Goal: Transaction & Acquisition: Purchase product/service

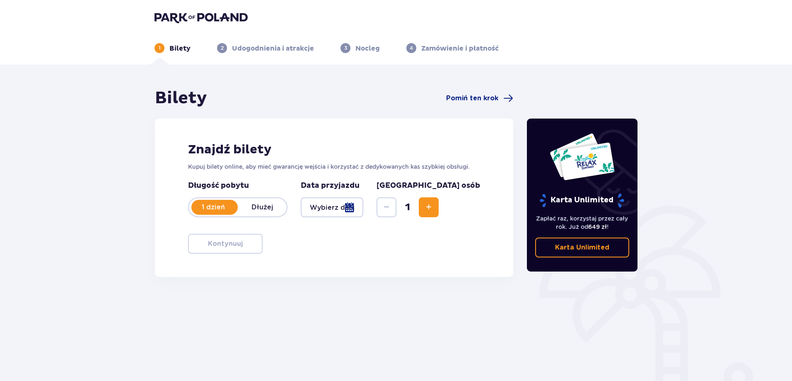
click at [363, 207] on div at bounding box center [332, 207] width 63 height 20
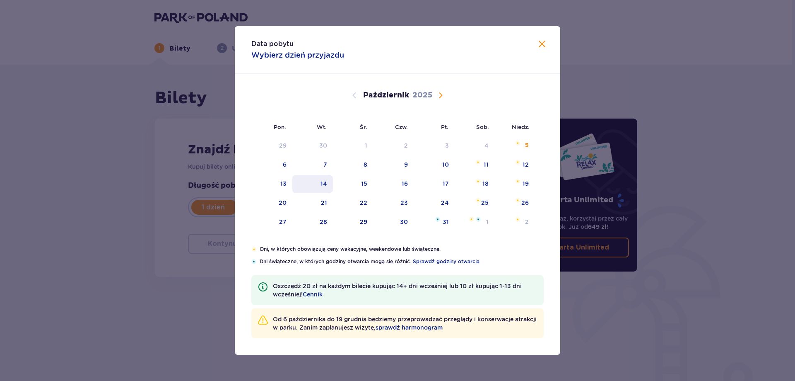
click at [324, 179] on div "14" at bounding box center [312, 184] width 41 height 18
type input "14.10.25"
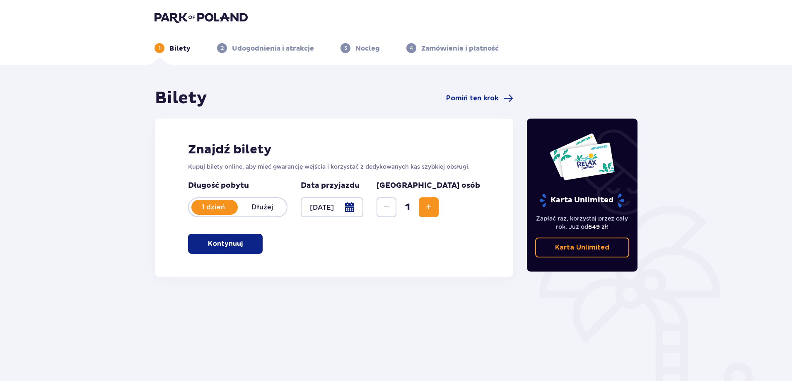
click at [439, 203] on button "Zwiększ" at bounding box center [429, 207] width 20 height 20
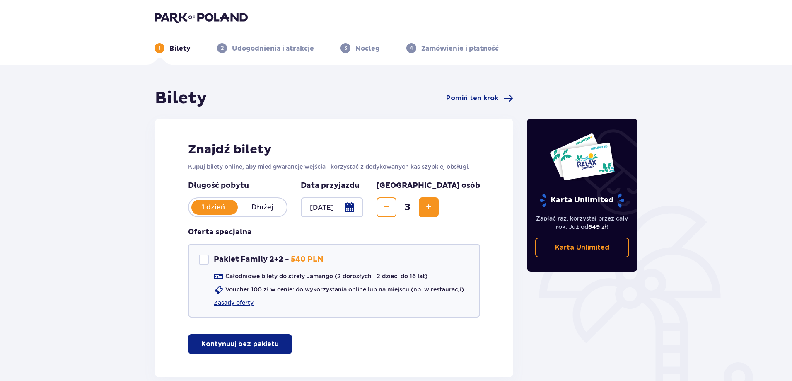
click at [439, 203] on button "Zwiększ" at bounding box center [429, 207] width 20 height 20
click at [391, 207] on span "Zmniejsz" at bounding box center [387, 207] width 10 height 10
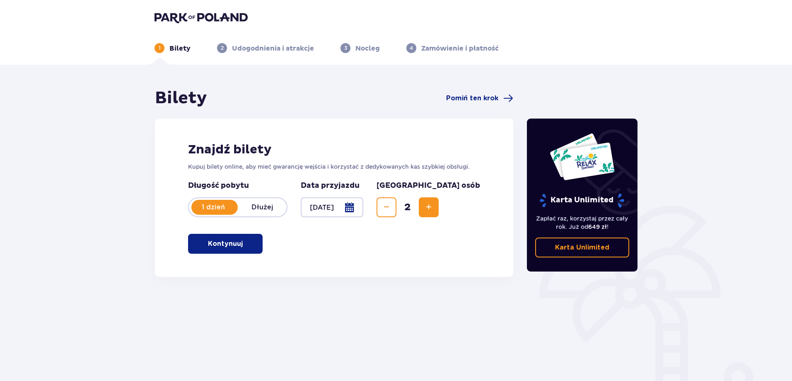
click at [439, 207] on button "Zwiększ" at bounding box center [429, 207] width 20 height 20
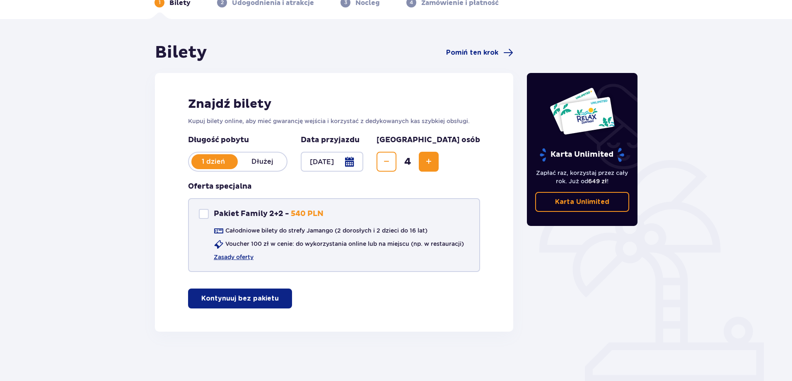
scroll to position [46, 0]
click at [275, 300] on span "button" at bounding box center [280, 298] width 10 height 10
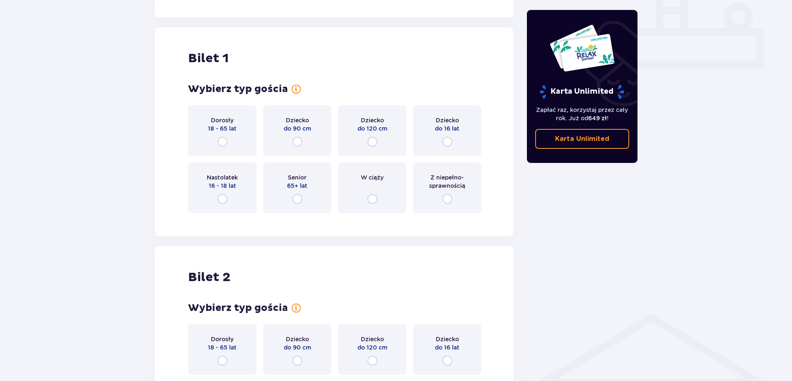
scroll to position [377, 0]
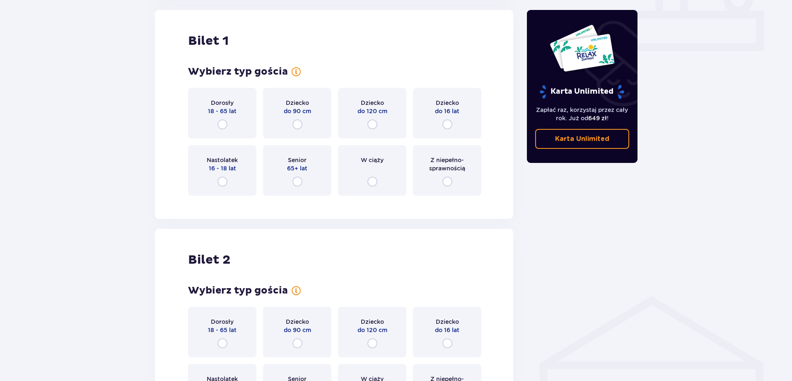
click at [222, 122] on input "radio" at bounding box center [222, 124] width 10 height 10
radio input "true"
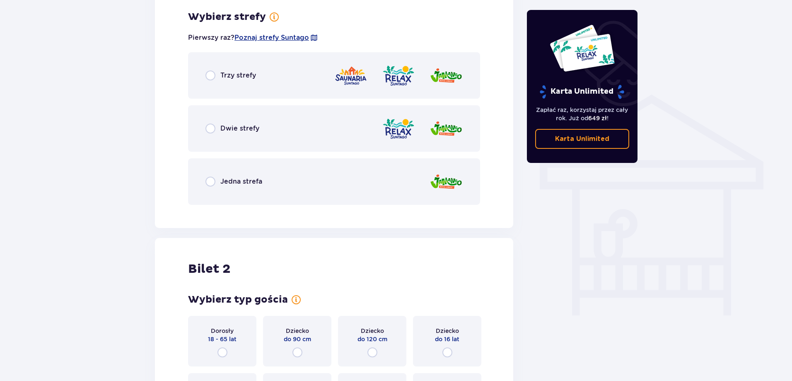
scroll to position [579, 0]
click at [217, 127] on div "Dwie strefy" at bounding box center [232, 128] width 54 height 10
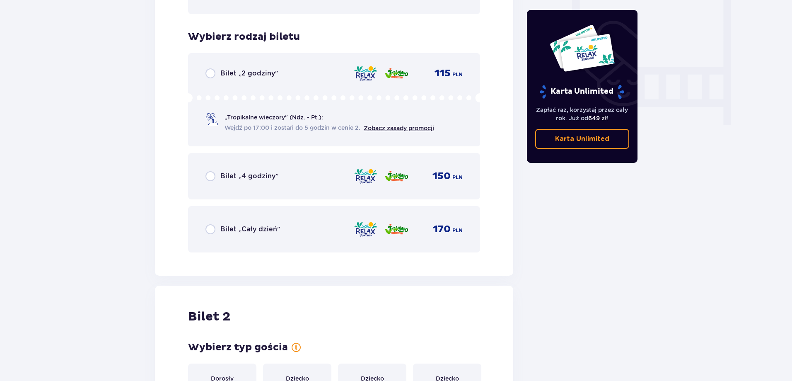
scroll to position [790, 0]
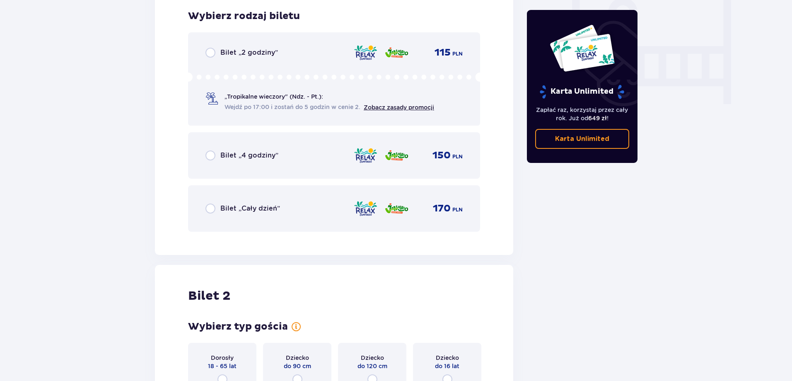
click at [211, 210] on input "radio" at bounding box center [210, 208] width 10 height 10
radio input "true"
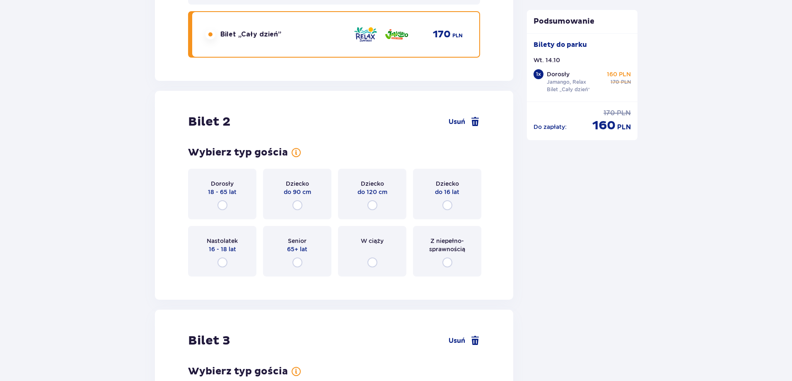
scroll to position [962, 0]
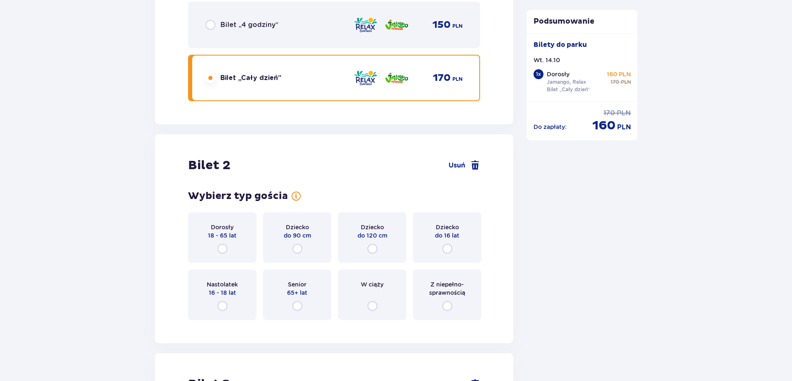
click at [224, 242] on div "Dorosły 18 - 65 lat" at bounding box center [222, 237] width 68 height 51
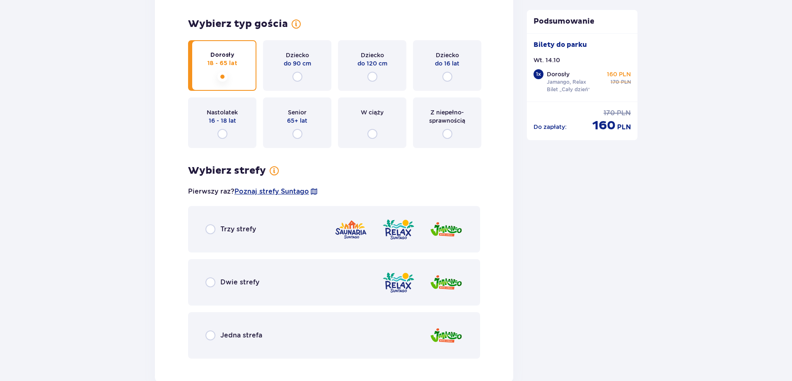
scroll to position [1081, 0]
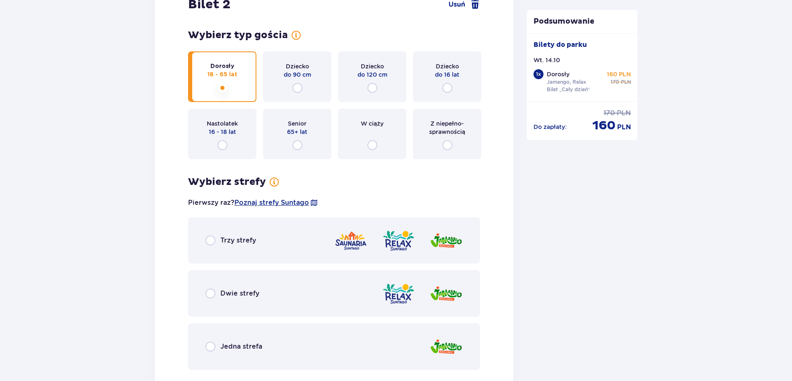
click at [220, 289] on div "Dwie strefy" at bounding box center [232, 293] width 54 height 10
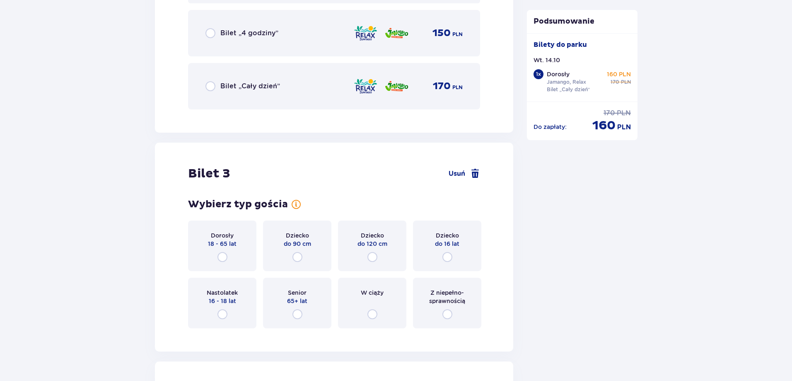
scroll to position [1581, 0]
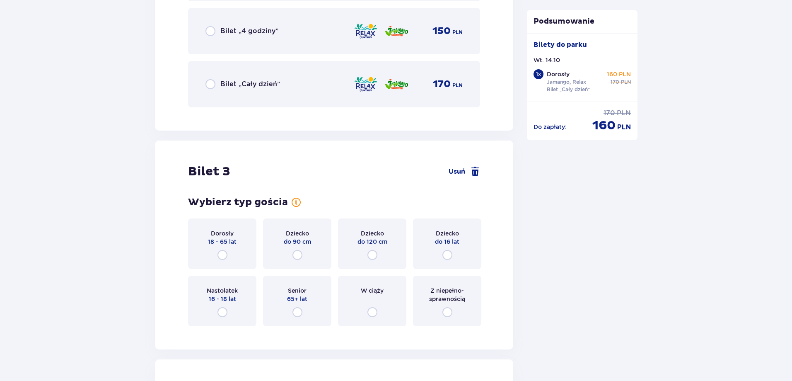
click at [218, 310] on input "radio" at bounding box center [222, 312] width 10 height 10
radio input "true"
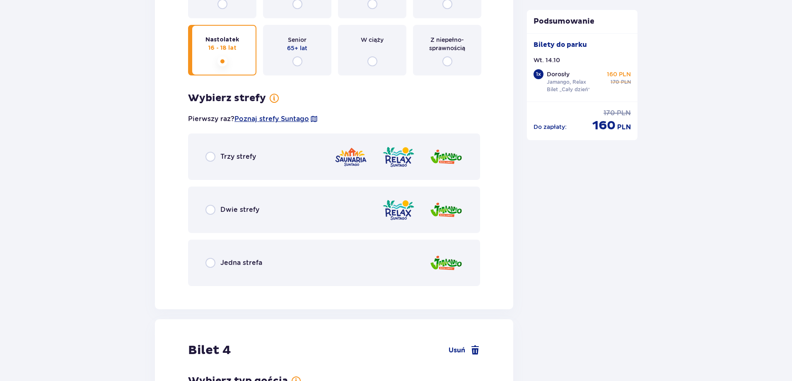
scroll to position [1831, 0]
click at [278, 214] on div "Dwie strefy" at bounding box center [334, 210] width 292 height 46
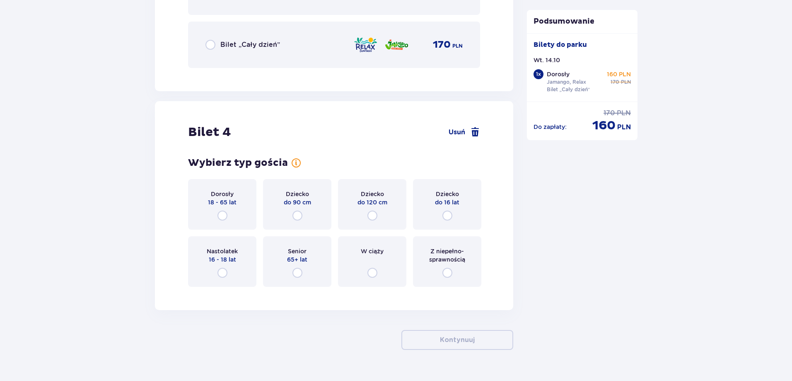
scroll to position [2290, 0]
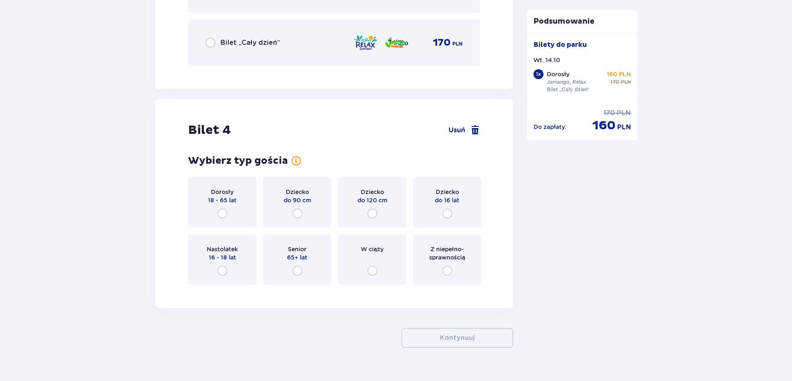
click at [222, 273] on input "radio" at bounding box center [222, 271] width 10 height 10
radio input "true"
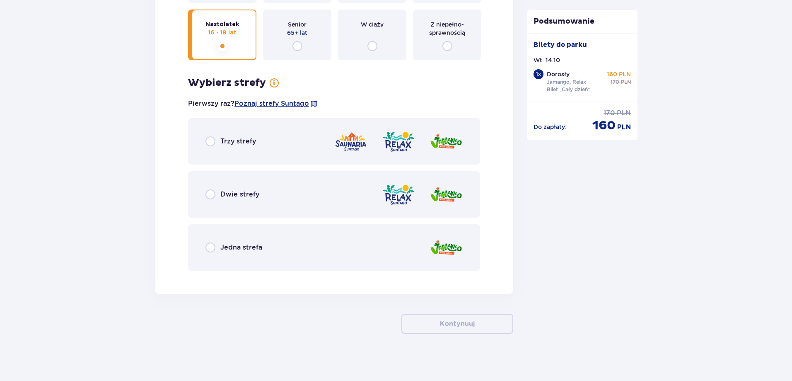
scroll to position [2517, 0]
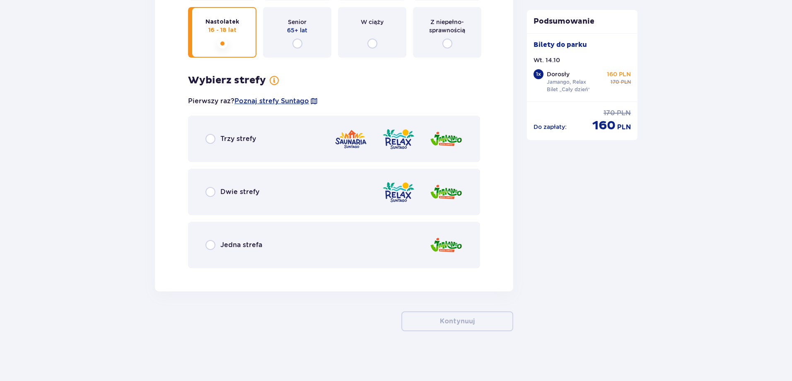
click at [213, 195] on input "radio" at bounding box center [210, 192] width 10 height 10
radio input "true"
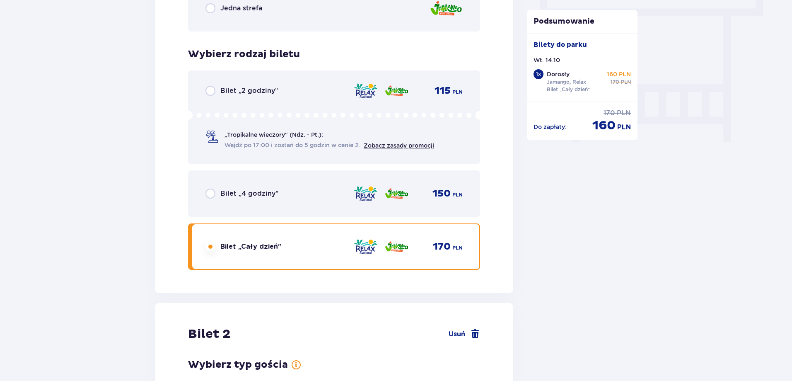
scroll to position [725, 0]
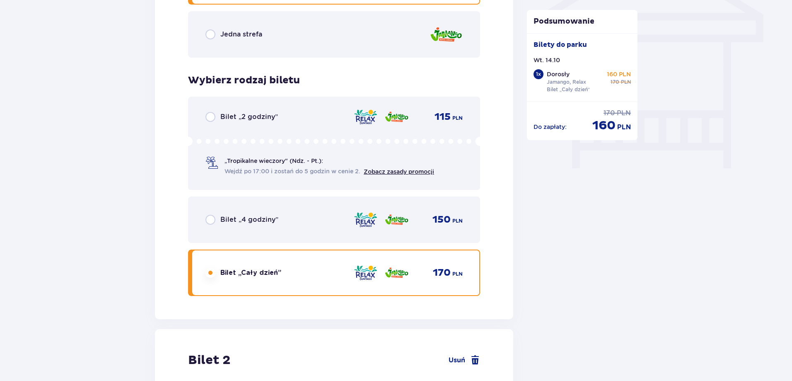
click at [210, 219] on input "radio" at bounding box center [210, 220] width 10 height 10
radio input "true"
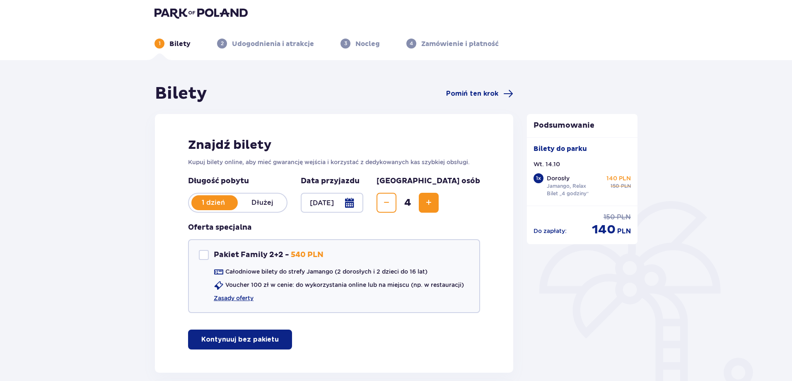
scroll to position [0, 0]
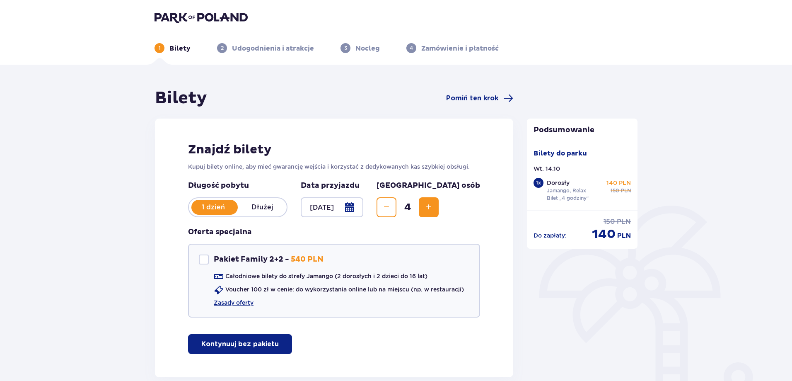
click at [218, 18] on img at bounding box center [201, 18] width 93 height 12
click at [198, 17] on img at bounding box center [201, 18] width 93 height 12
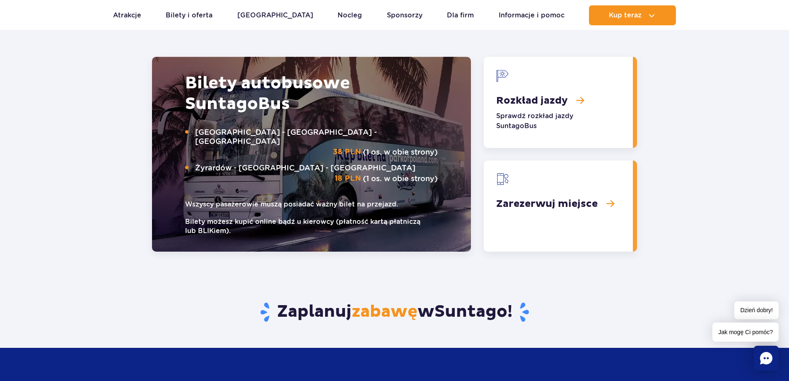
scroll to position [1077, 0]
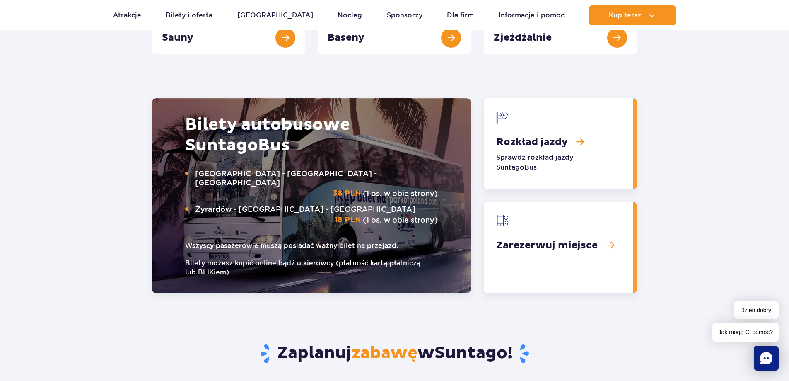
click at [584, 140] on link "Rozkład jazdy" at bounding box center [558, 143] width 149 height 91
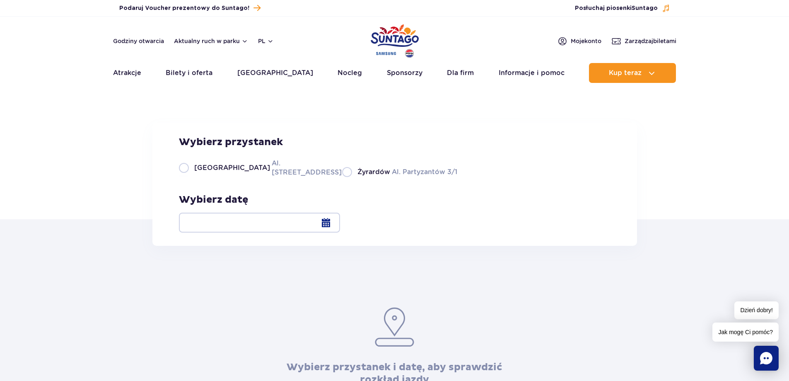
click at [193, 177] on label "Warszawa Al. [STREET_ADDRESS]" at bounding box center [255, 167] width 153 height 19
click at [188, 177] on input "Warszawa Al. Jerozolimskie 56" at bounding box center [183, 176] width 9 height 2
radio input "true"
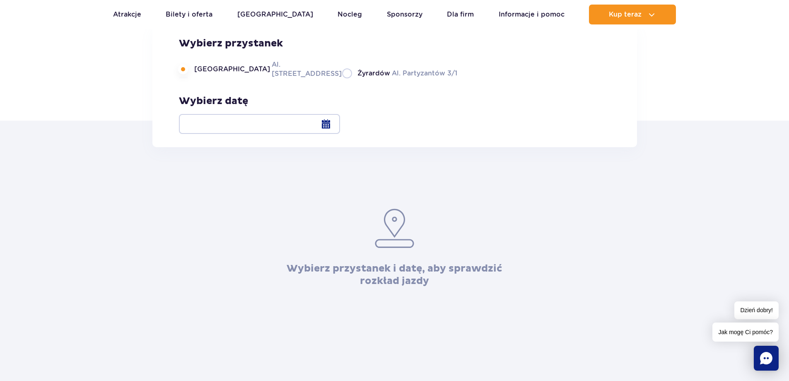
scroll to position [83, 0]
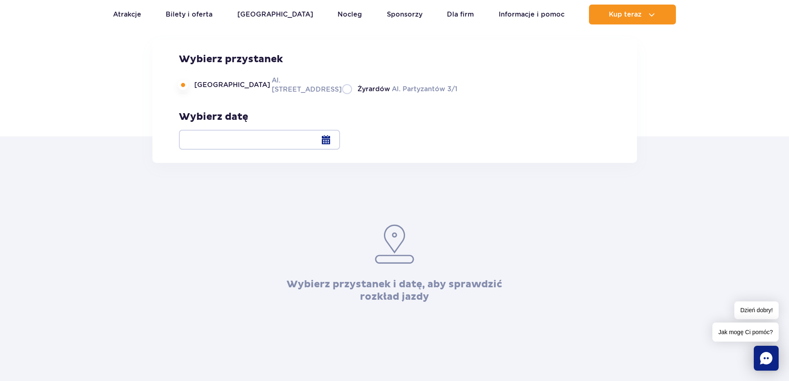
click at [340, 140] on div at bounding box center [259, 140] width 161 height 20
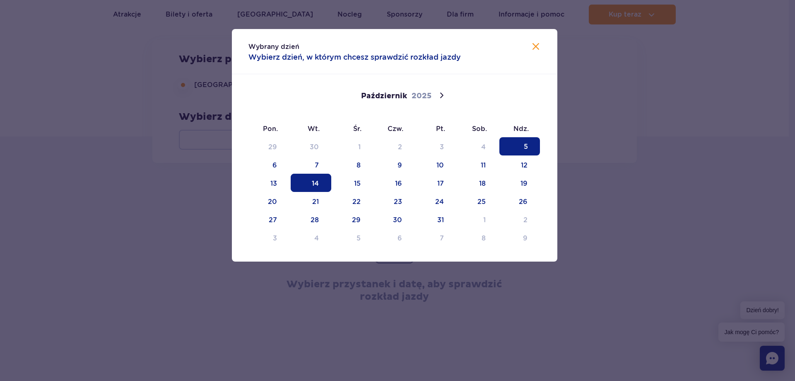
click at [320, 183] on span "14" at bounding box center [311, 183] width 41 height 18
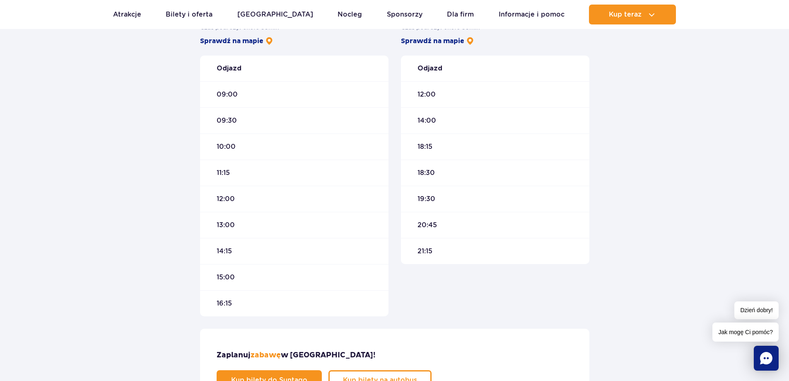
scroll to position [249, 0]
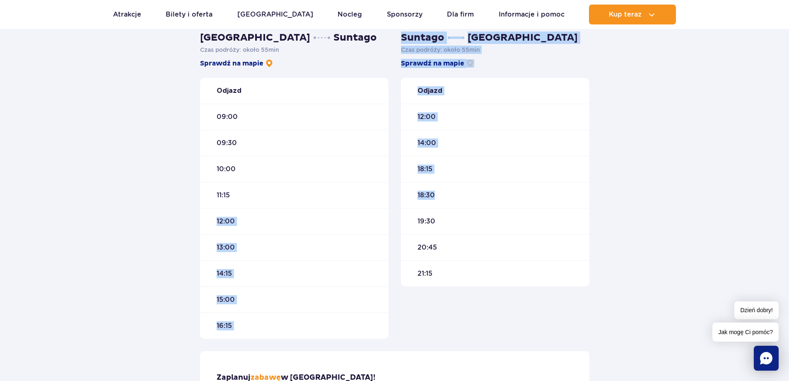
drag, startPoint x: 434, startPoint y: 194, endPoint x: 381, endPoint y: 187, distance: 53.4
click at [389, 190] on div "Warszawa Suntago Czas podróży : około 55 min Sprawdź na mapie Odjazd 09:00 09:3…" at bounding box center [395, 184] width 402 height 307
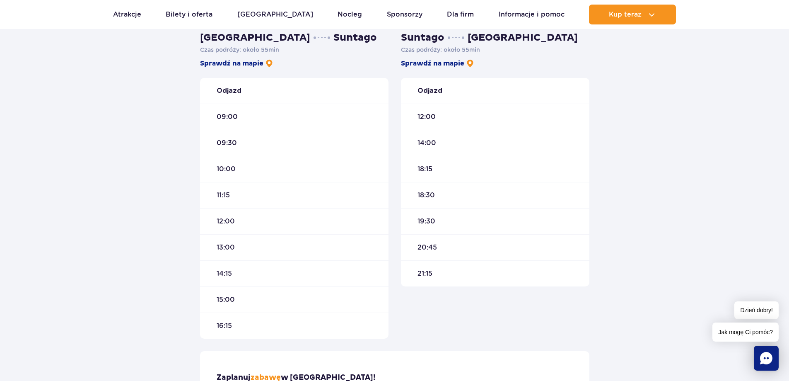
click at [346, 171] on div "10:00" at bounding box center [294, 169] width 188 height 26
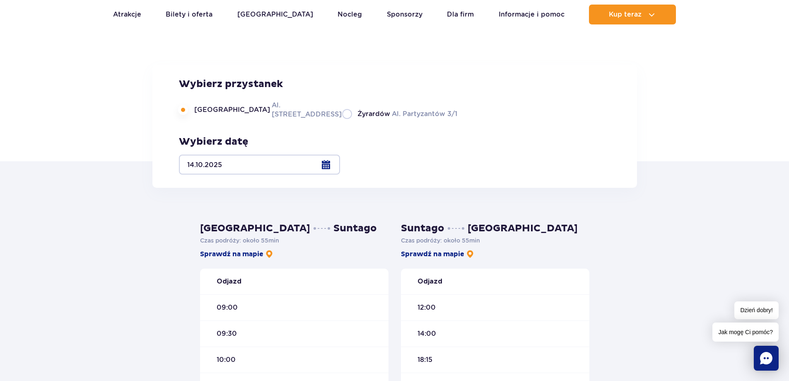
scroll to position [41, 0]
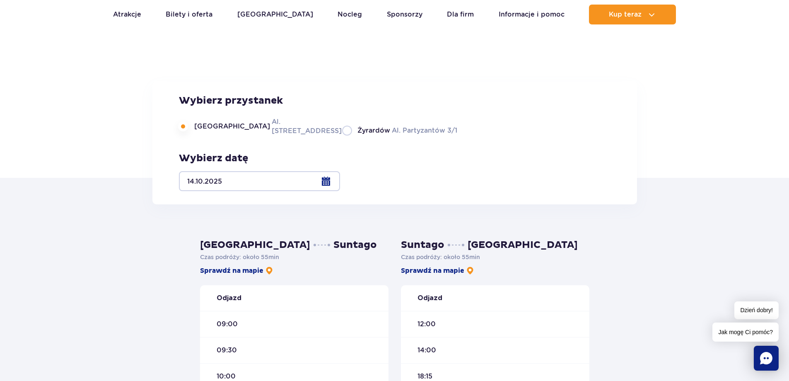
drag, startPoint x: 229, startPoint y: 180, endPoint x: 298, endPoint y: 186, distance: 69.5
click at [298, 135] on div "Warszawa Al. Jerozolimskie 56 Żyrardów Al. Partyzantów 3/1" at bounding box center [318, 126] width 278 height 19
drag, startPoint x: 233, startPoint y: 179, endPoint x: 241, endPoint y: 181, distance: 8.0
click at [246, 135] on label "Warszawa Al. Jerozolimskie 56" at bounding box center [255, 126] width 153 height 19
drag, startPoint x: 232, startPoint y: 181, endPoint x: 296, endPoint y: 184, distance: 64.7
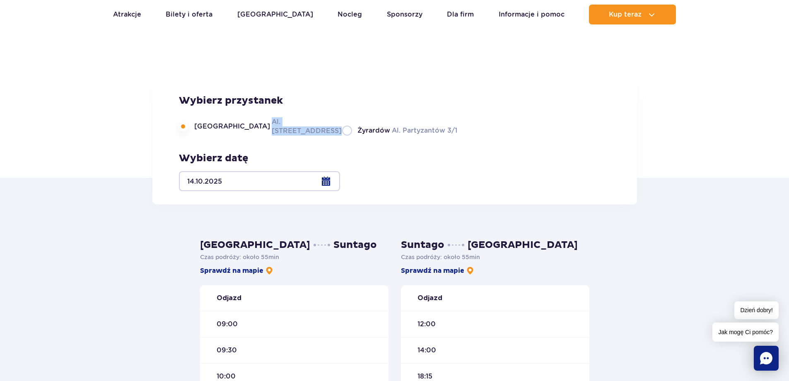
click at [296, 135] on label "Warszawa Al. Jerozolimskie 56" at bounding box center [255, 126] width 153 height 19
copy label "Al. Jerozolimskie 56"
click at [198, 58] on div "Rozkład jazdy Suntago Busa Wybierz przystanek Warszawa Al. Jerozolimskie 56 Żyr…" at bounding box center [394, 114] width 789 height 126
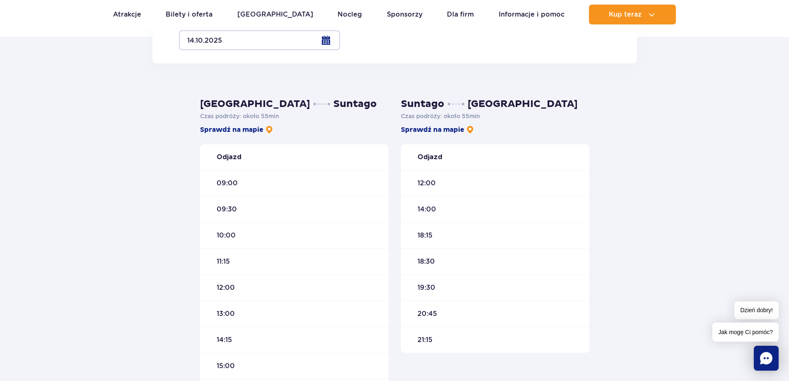
scroll to position [166, 0]
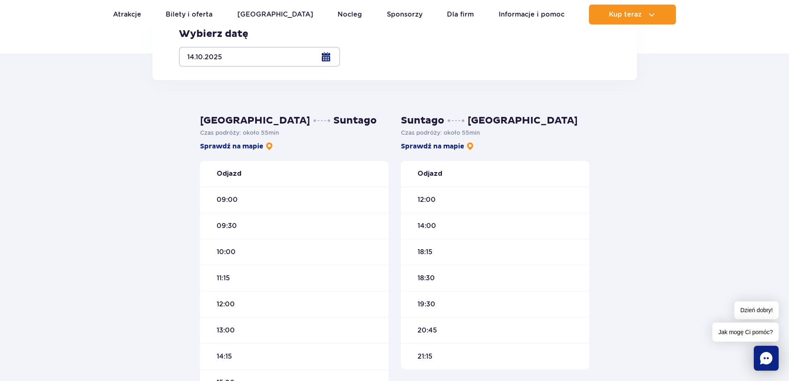
click at [371, 197] on div "09:00" at bounding box center [294, 199] width 188 height 26
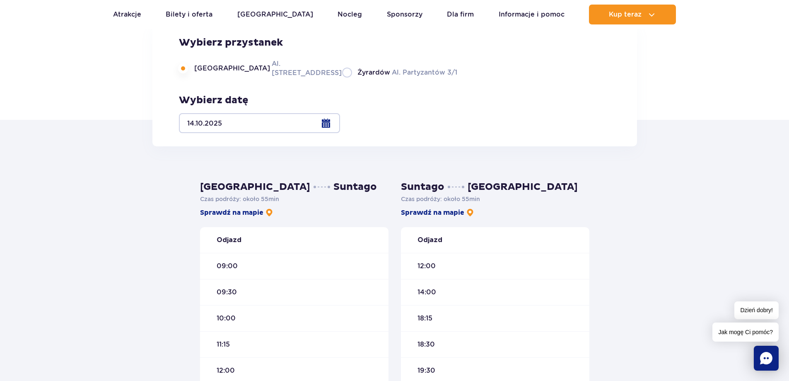
scroll to position [0, 0]
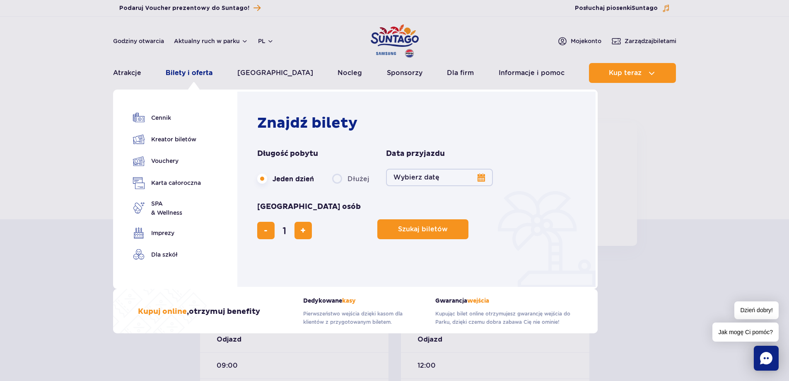
click at [185, 72] on link "Bilety i oferta" at bounding box center [189, 73] width 47 height 20
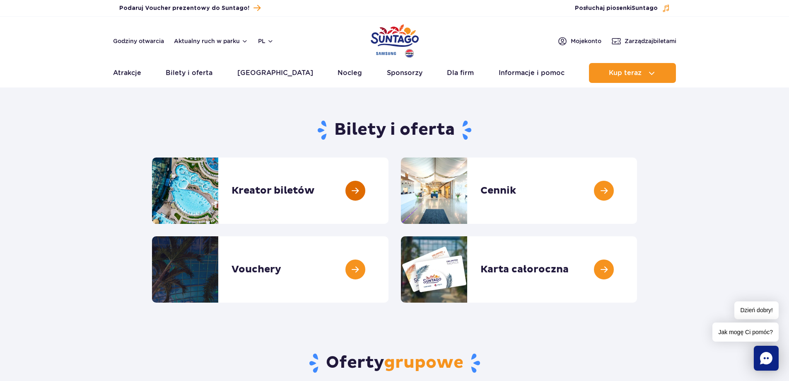
click at [389, 201] on link at bounding box center [389, 190] width 0 height 66
click at [389, 198] on link at bounding box center [389, 190] width 0 height 66
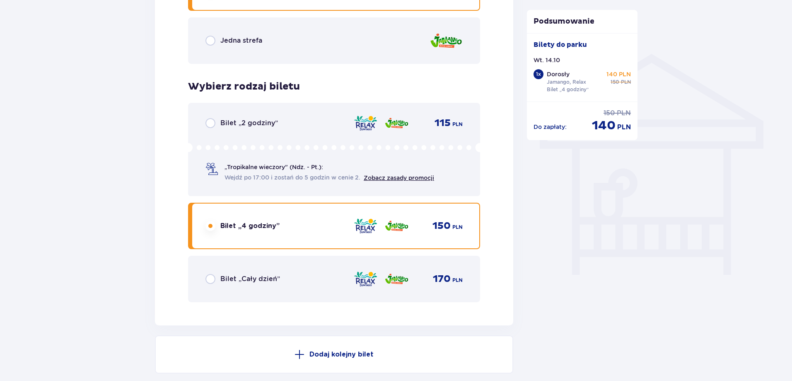
scroll to position [621, 0]
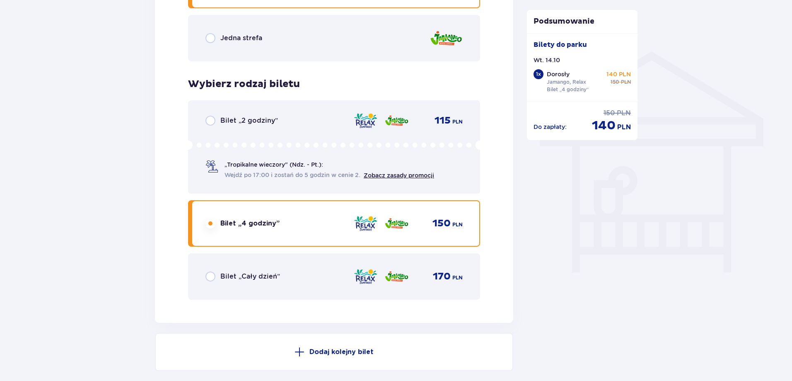
click at [265, 281] on div "Bilet „Cały dzień”" at bounding box center [242, 276] width 75 height 10
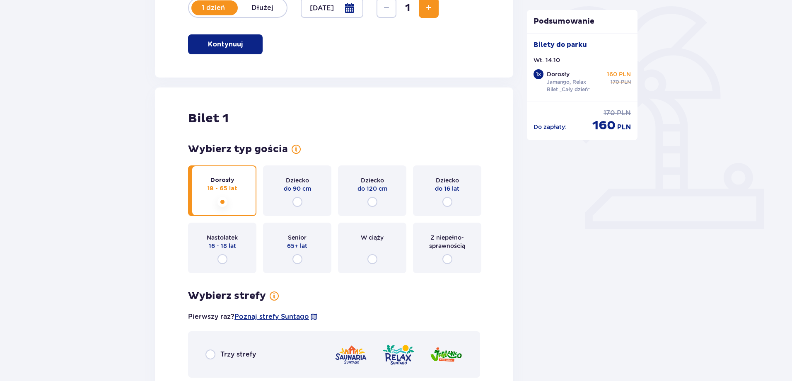
scroll to position [157, 0]
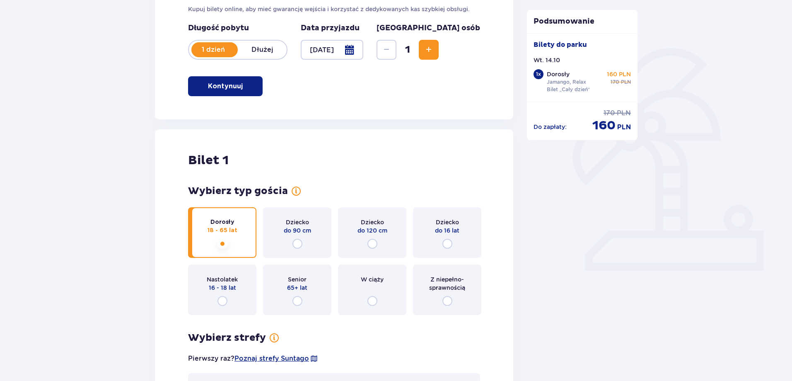
click at [434, 50] on span "Zwiększ" at bounding box center [429, 50] width 10 height 10
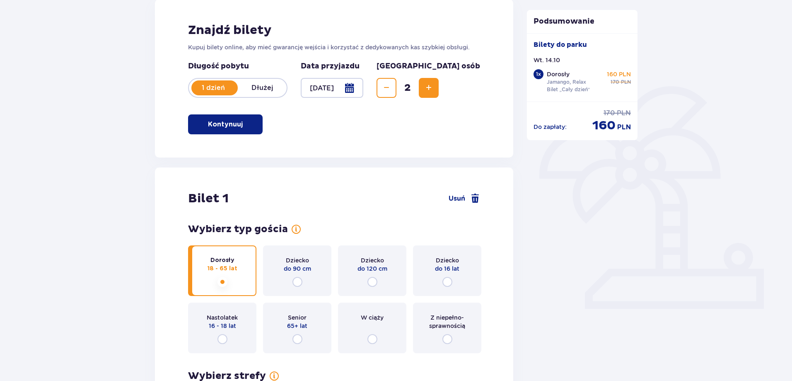
scroll to position [126, 0]
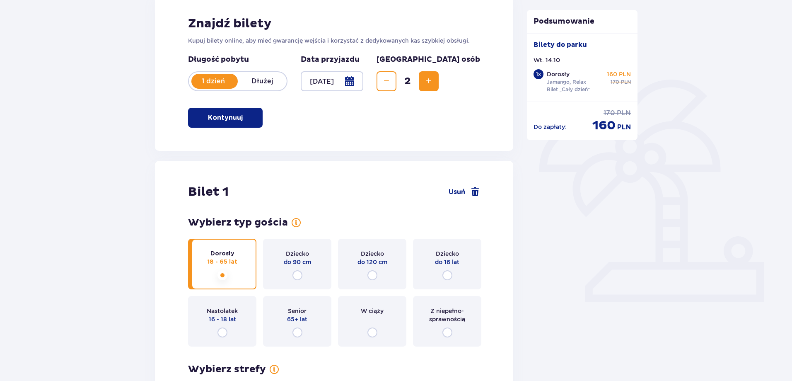
click at [434, 78] on span "Zwiększ" at bounding box center [429, 81] width 10 height 10
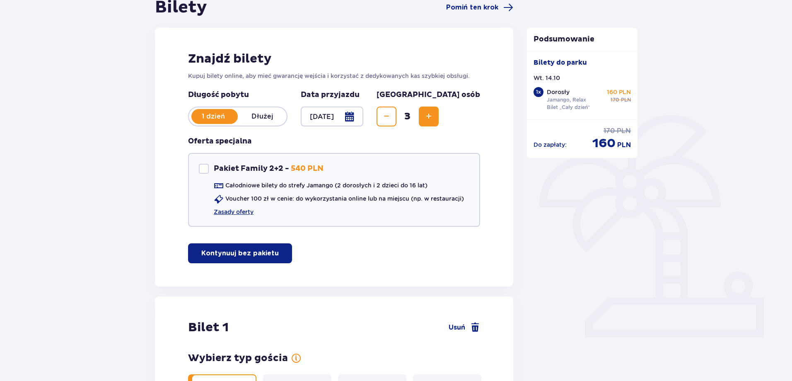
click at [434, 114] on span "Zwiększ" at bounding box center [429, 116] width 10 height 10
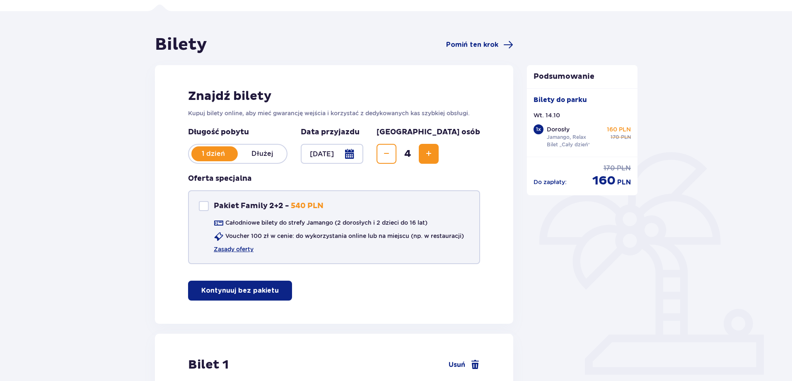
scroll to position [50, 0]
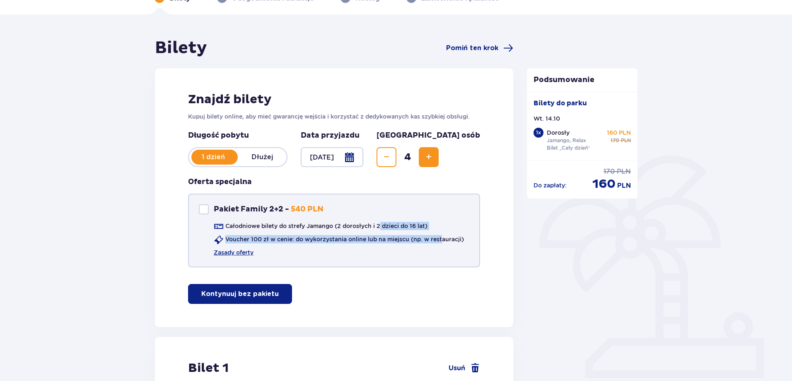
drag, startPoint x: 380, startPoint y: 226, endPoint x: 441, endPoint y: 229, distance: 61.0
click at [442, 229] on div "Całodniowe bilety do strefy Jamango (2 dorosłych i 2 dzieci do 16 lat) Voucher …" at bounding box center [331, 239] width 265 height 35
click at [403, 210] on div "Pakiet Family 2+2 Pakiet Family 2+2 - 540 PLN Całodniowe bilety do strefy Jaman…" at bounding box center [334, 230] width 292 height 74
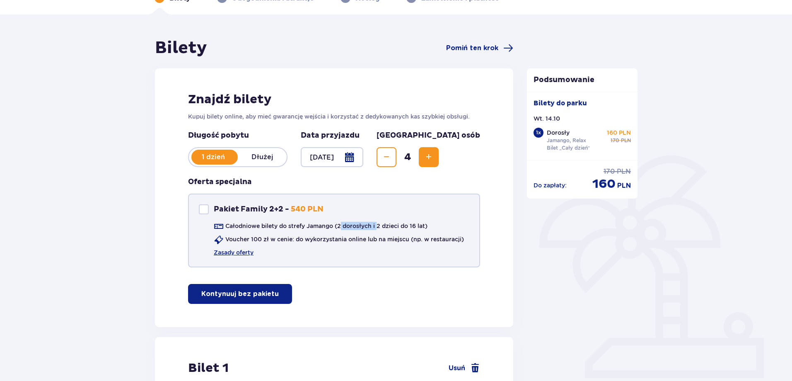
drag, startPoint x: 406, startPoint y: 227, endPoint x: 322, endPoint y: 221, distance: 83.9
click at [327, 221] on div "Pakiet Family 2+2 Pakiet Family 2+2 - 540 PLN Całodniowe bilety do strefy Jaman…" at bounding box center [334, 230] width 292 height 74
click at [269, 285] on button "Kontynuuj bez pakietu" at bounding box center [240, 294] width 104 height 20
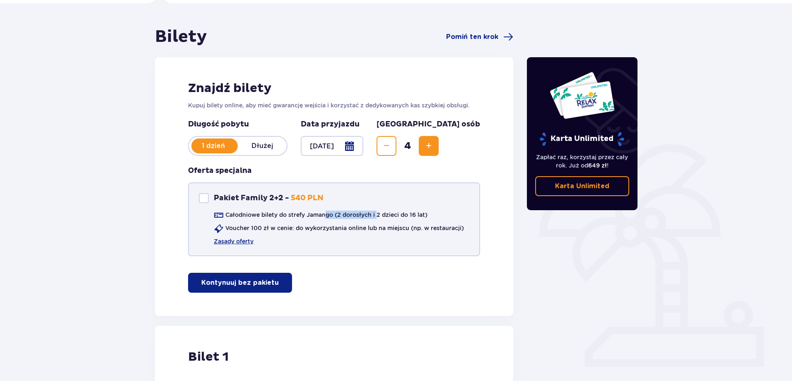
scroll to position [57, 0]
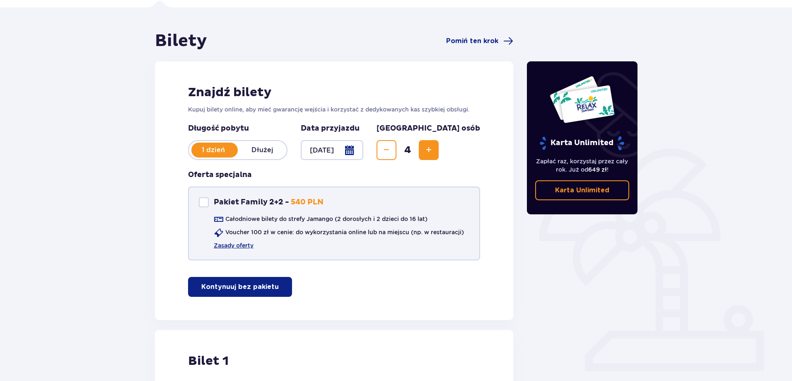
click at [202, 203] on div "Pakiet Family 2+2" at bounding box center [204, 202] width 10 height 10
checkbox input "true"
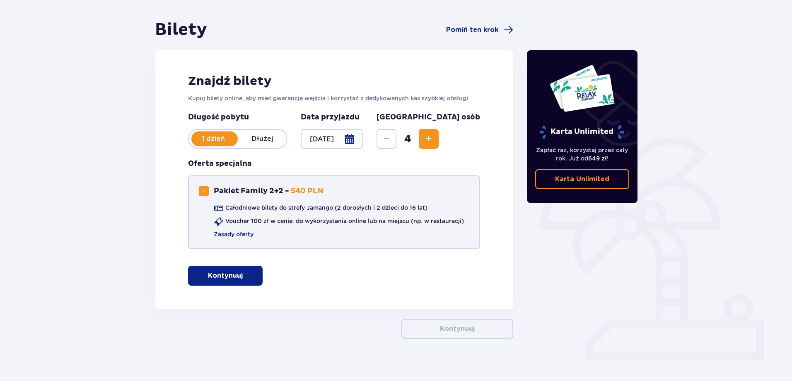
scroll to position [76, 0]
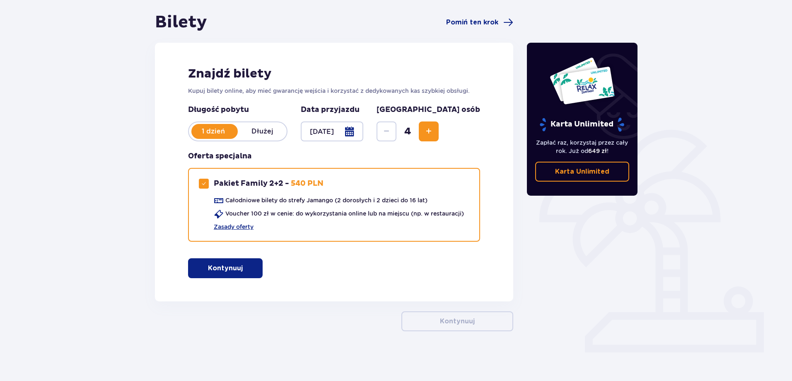
click at [244, 261] on button "Kontynuuj" at bounding box center [225, 268] width 75 height 20
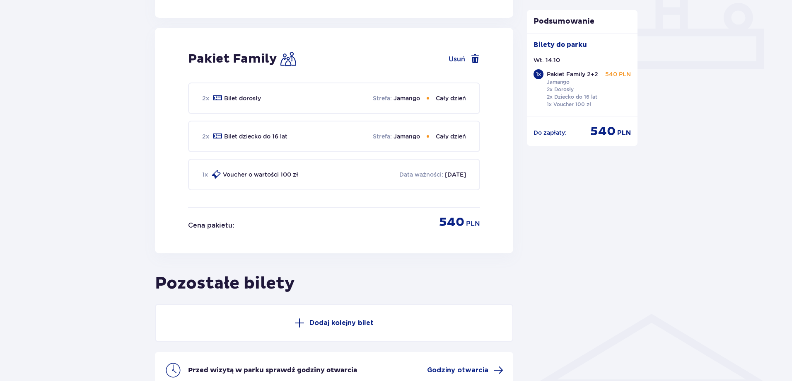
scroll to position [322, 0]
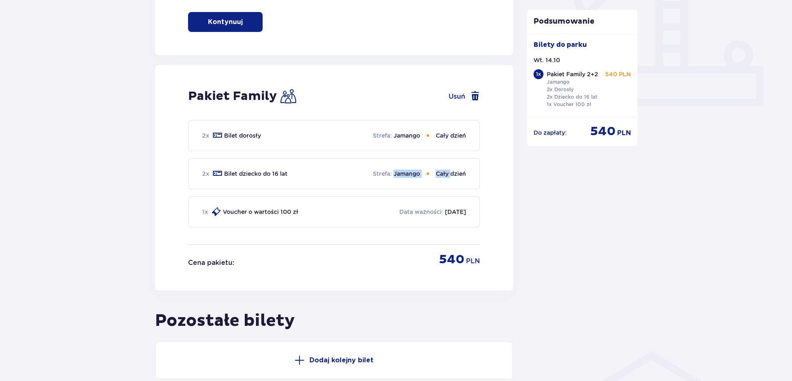
drag, startPoint x: 396, startPoint y: 172, endPoint x: 428, endPoint y: 178, distance: 32.6
click at [449, 177] on div "Strefa : Jamango Cały dzień" at bounding box center [419, 173] width 93 height 8
click at [417, 200] on div "1 x Voucher o wartości 100 zł Data ważności : 05.10.2026" at bounding box center [334, 211] width 292 height 31
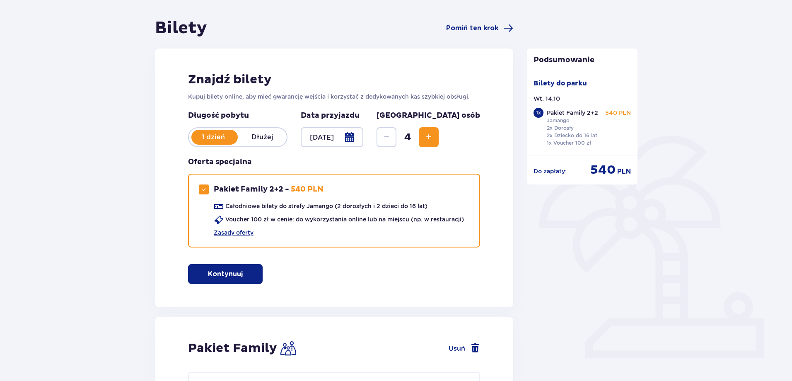
scroll to position [32, 0]
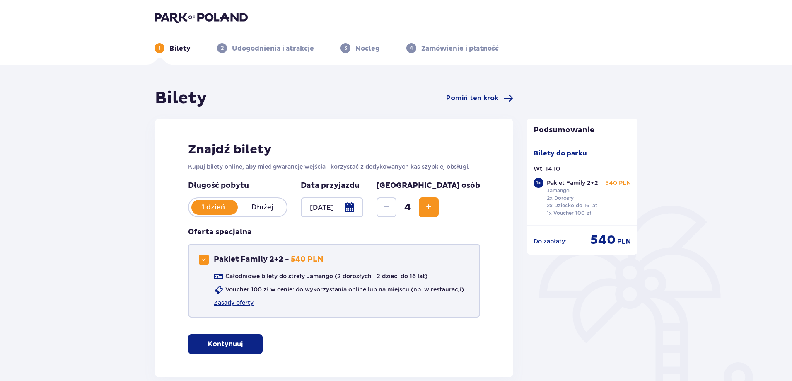
click at [202, 258] on span at bounding box center [203, 259] width 5 height 5
checkbox input "false"
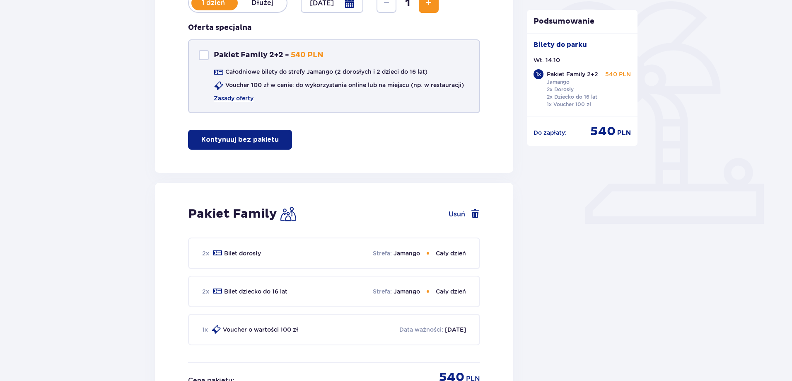
scroll to position [207, 0]
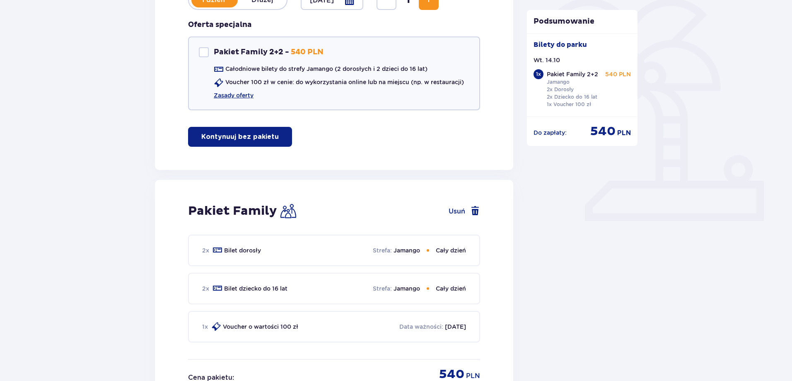
click at [440, 249] on p "Cały dzień" at bounding box center [451, 250] width 30 height 8
click at [406, 249] on p "Jamango" at bounding box center [407, 250] width 27 height 8
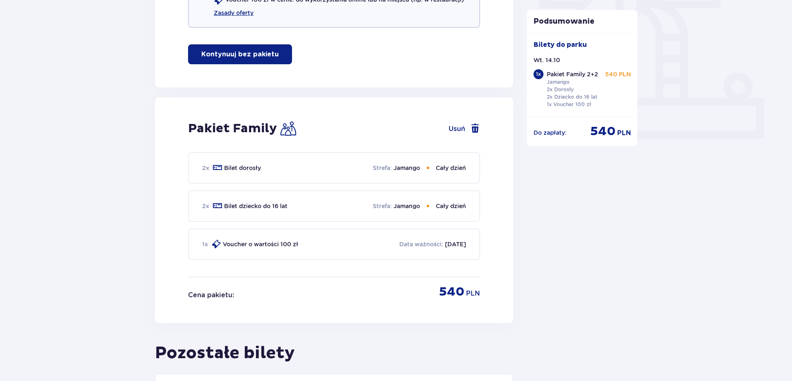
scroll to position [249, 0]
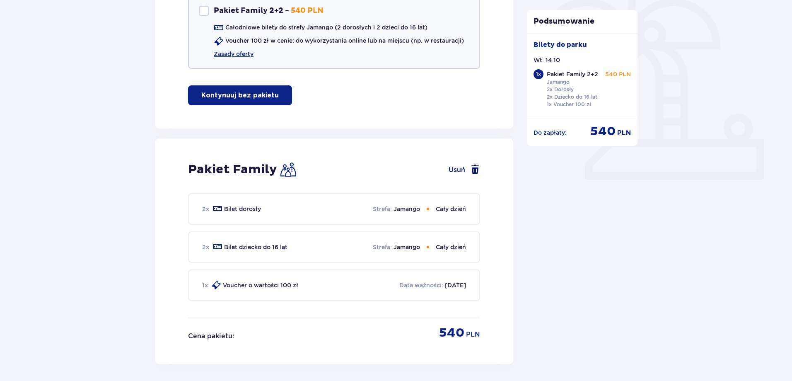
click at [474, 170] on span at bounding box center [475, 169] width 10 height 10
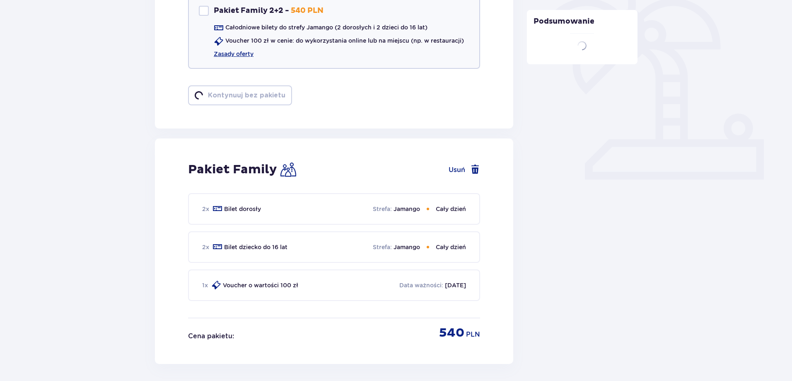
scroll to position [70, 0]
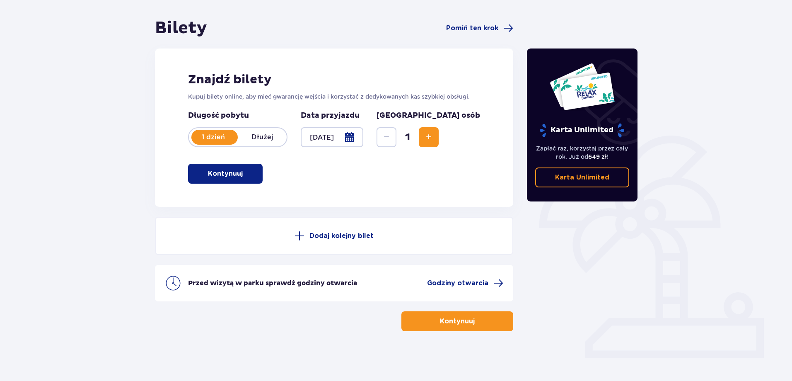
click at [351, 239] on p "Dodaj kolejny bilet" at bounding box center [341, 235] width 64 height 9
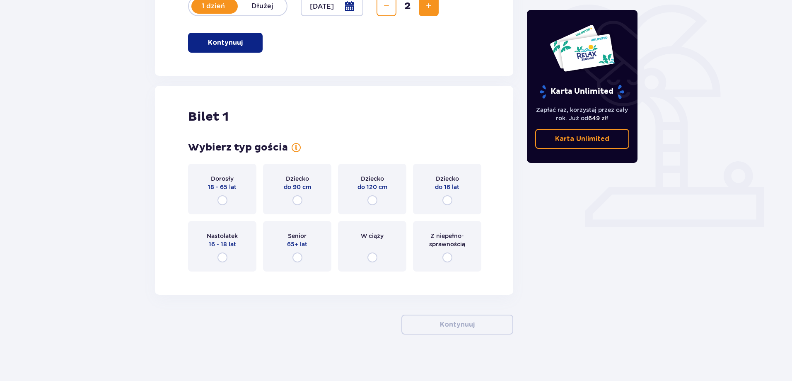
scroll to position [204, 0]
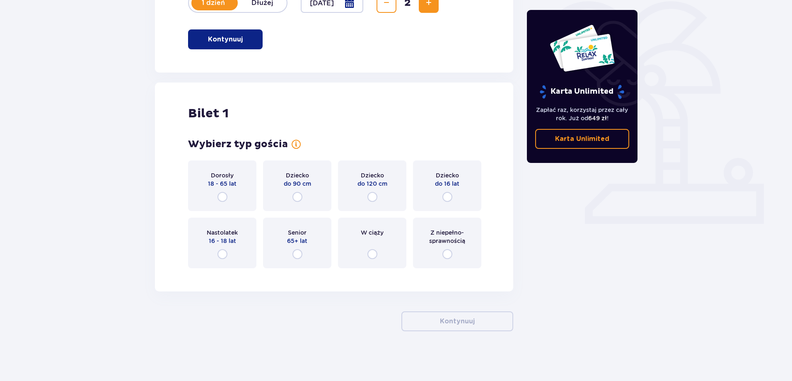
click at [434, 7] on span "Zwiększ" at bounding box center [429, 3] width 10 height 10
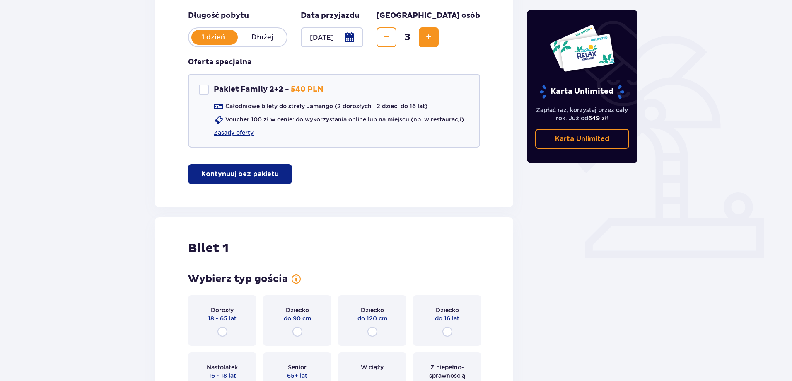
click at [434, 33] on span "Zwiększ" at bounding box center [429, 37] width 10 height 10
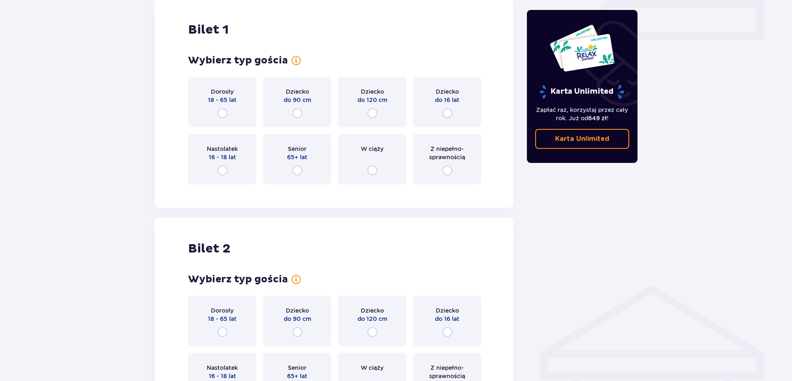
scroll to position [396, 0]
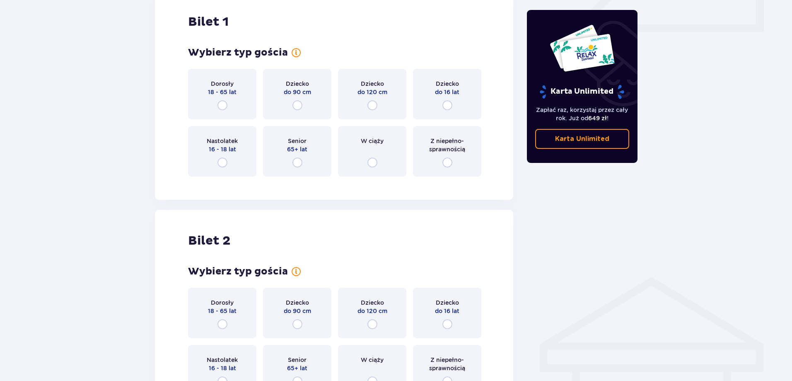
click at [220, 105] on input "radio" at bounding box center [222, 105] width 10 height 10
radio input "true"
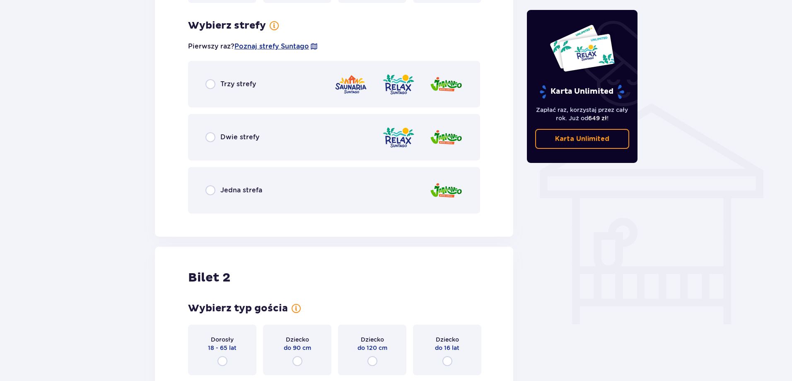
scroll to position [579, 0]
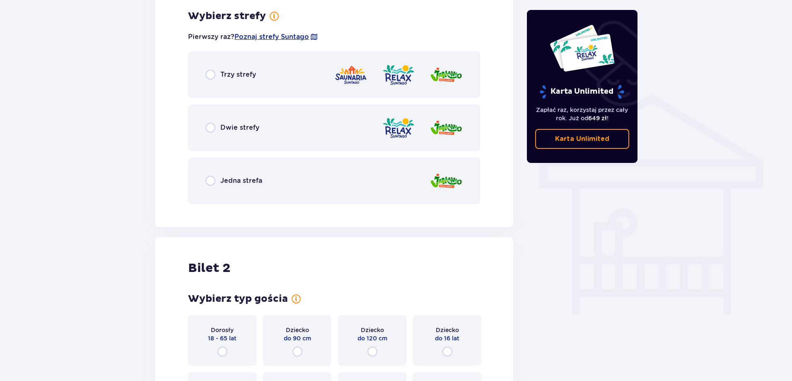
click at [256, 125] on span "Dwie strefy" at bounding box center [239, 127] width 39 height 9
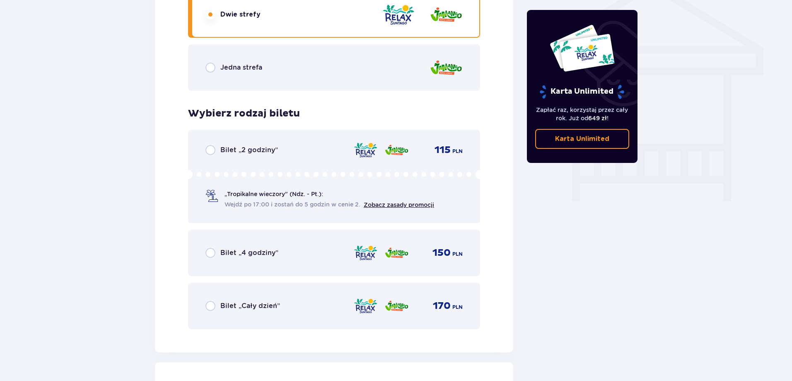
scroll to position [748, 0]
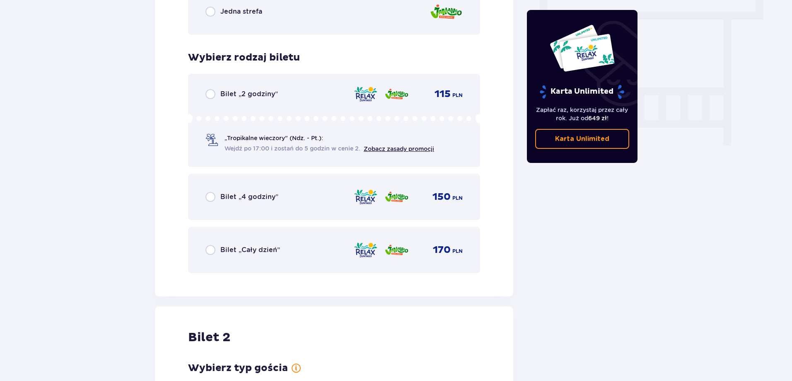
click at [281, 249] on div "Bilet „Cały dzień” 170 PLN" at bounding box center [333, 249] width 257 height 17
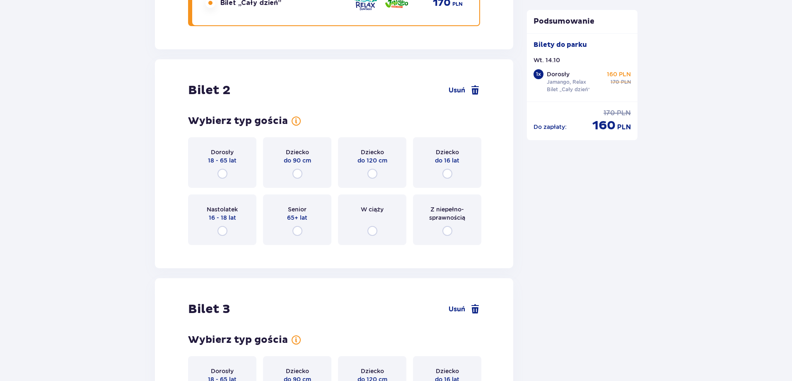
scroll to position [1044, 0]
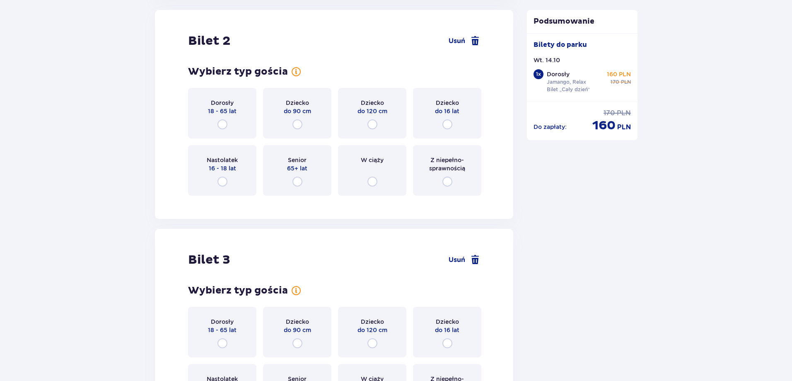
click at [223, 126] on input "radio" at bounding box center [222, 124] width 10 height 10
radio input "true"
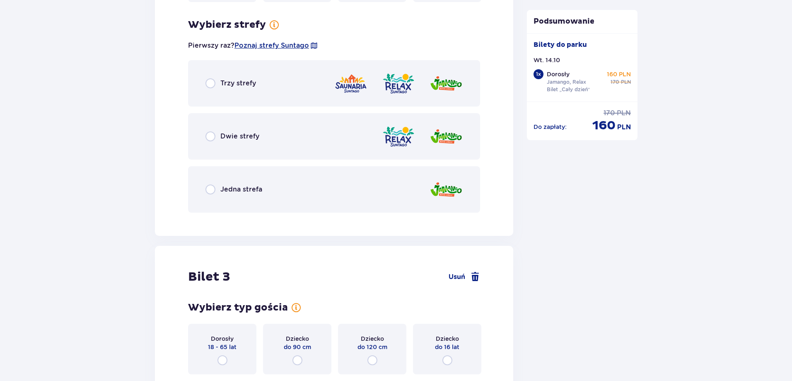
scroll to position [1247, 0]
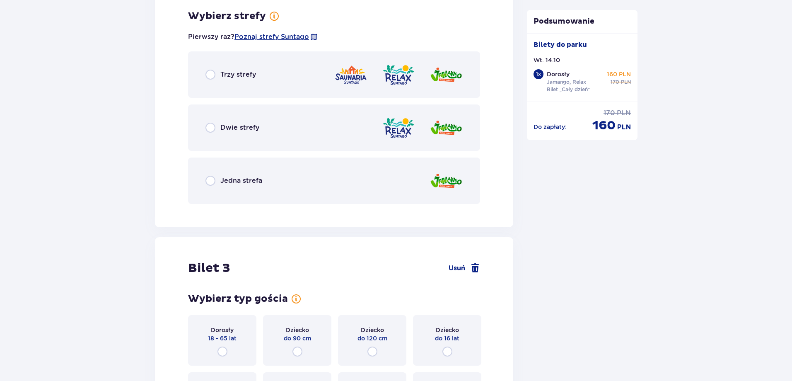
click at [214, 127] on input "radio" at bounding box center [210, 128] width 10 height 10
radio input "true"
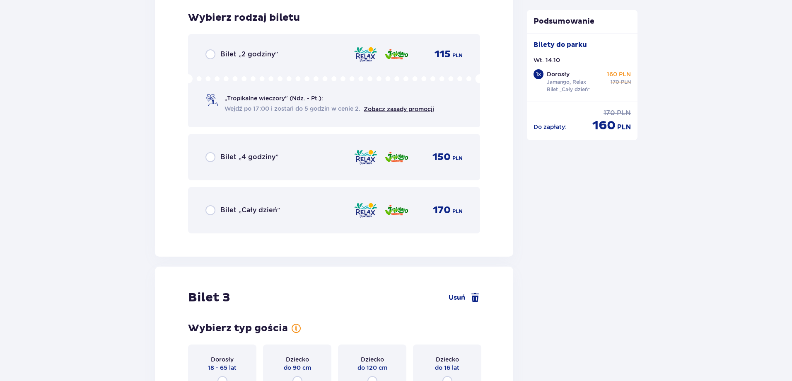
scroll to position [1457, 0]
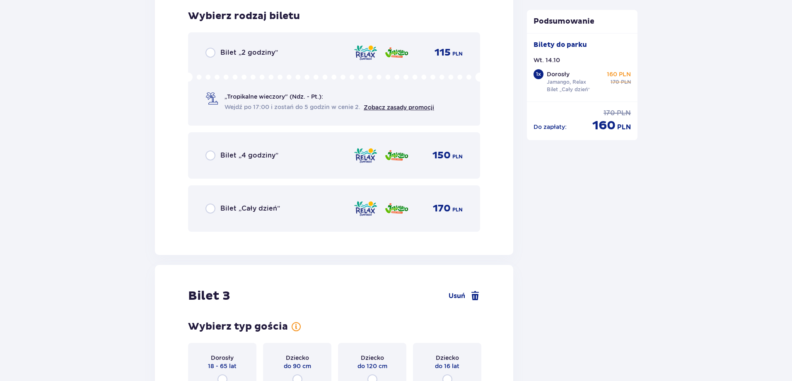
click at [215, 207] on div "Bilet „Cały dzień”" at bounding box center [242, 208] width 75 height 10
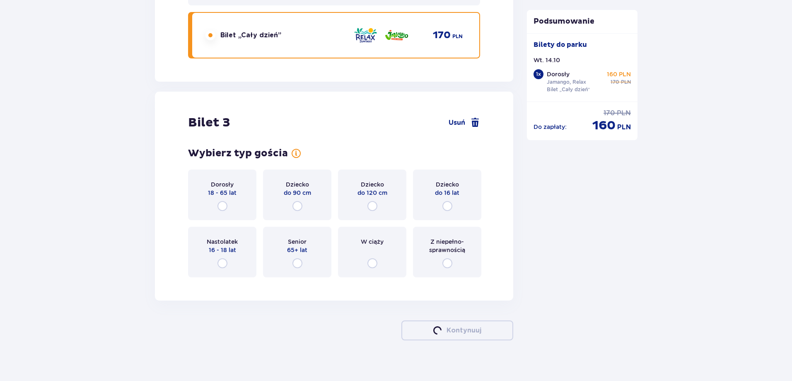
scroll to position [1639, 0]
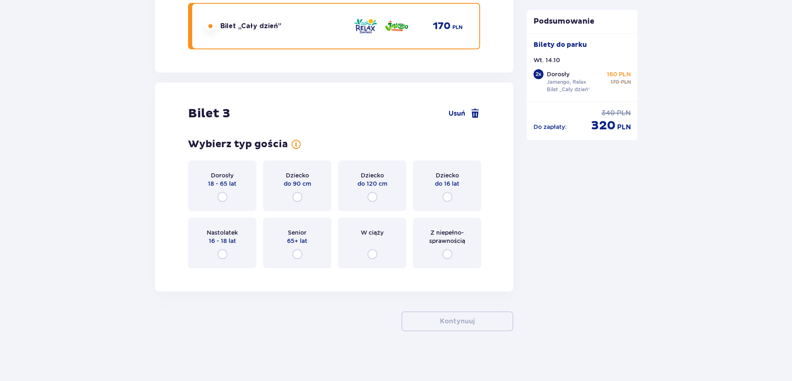
click at [221, 257] on input "radio" at bounding box center [222, 254] width 10 height 10
radio input "true"
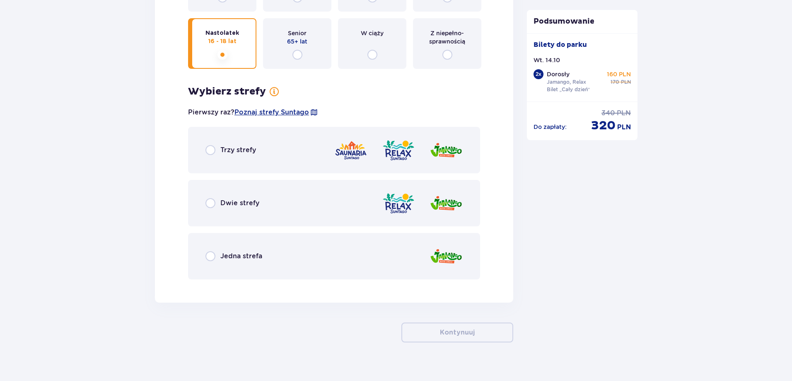
scroll to position [1850, 0]
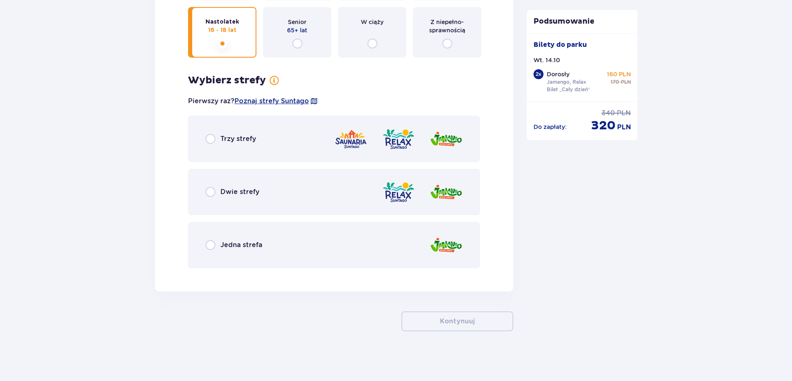
click at [209, 188] on input "radio" at bounding box center [210, 192] width 10 height 10
radio input "true"
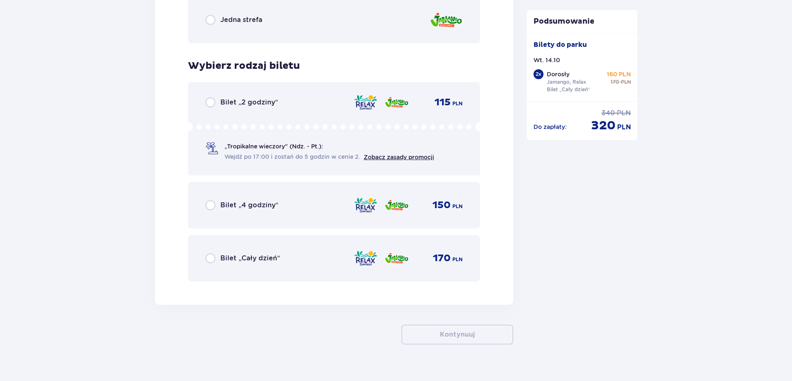
scroll to position [2088, 0]
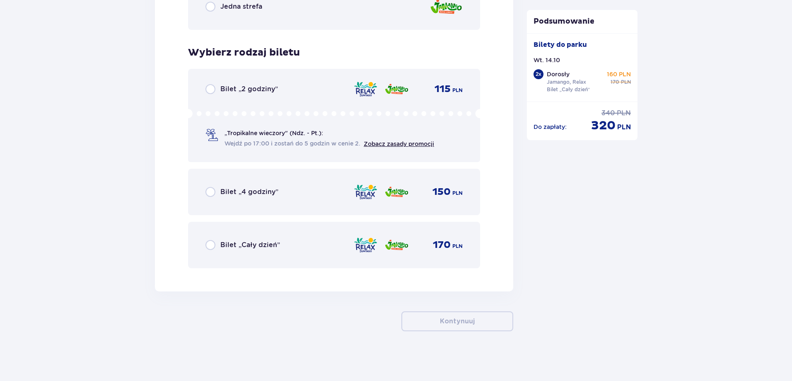
click at [215, 242] on input "radio" at bounding box center [210, 245] width 10 height 10
radio input "true"
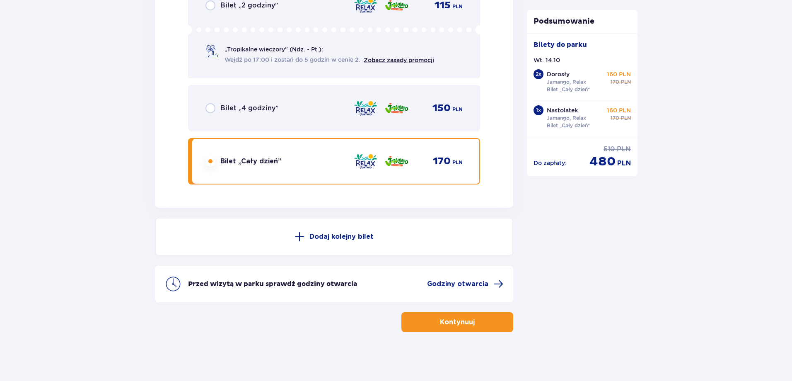
scroll to position [2172, 0]
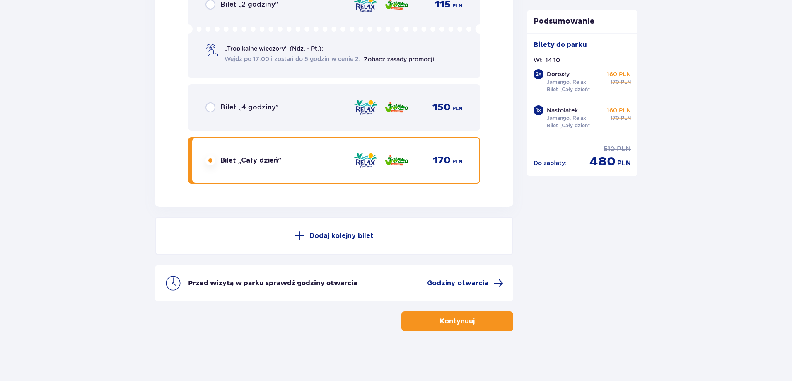
click at [343, 236] on p "Dodaj kolejny bilet" at bounding box center [341, 235] width 64 height 9
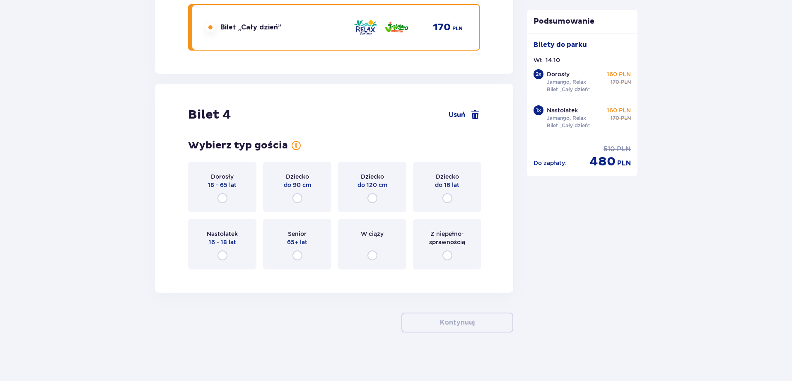
scroll to position [2307, 0]
click at [445, 197] on input "radio" at bounding box center [447, 197] width 10 height 10
radio input "true"
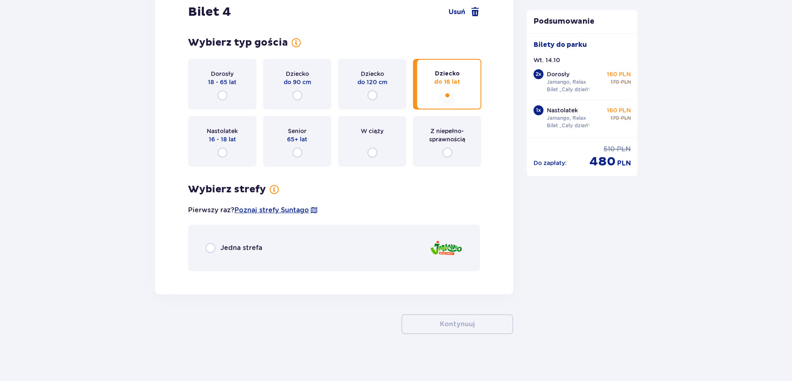
scroll to position [2411, 0]
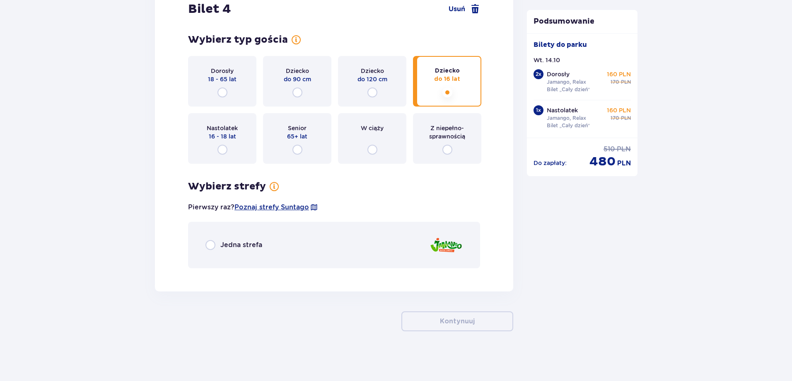
click at [447, 90] on input "radio" at bounding box center [447, 92] width 10 height 10
click at [225, 149] on input "radio" at bounding box center [222, 150] width 10 height 10
radio input "true"
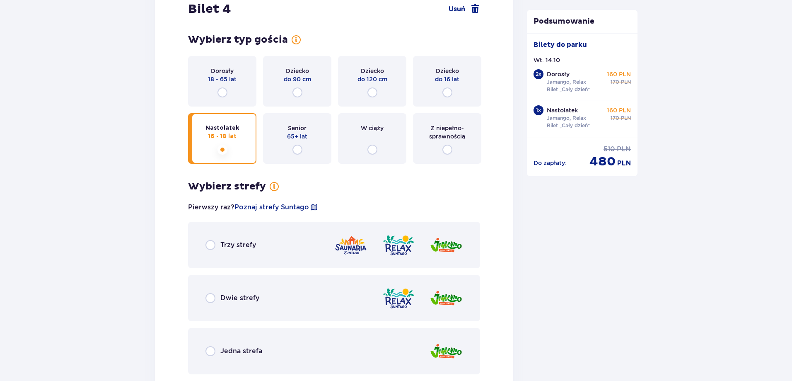
click at [210, 301] on input "radio" at bounding box center [210, 298] width 10 height 10
radio input "true"
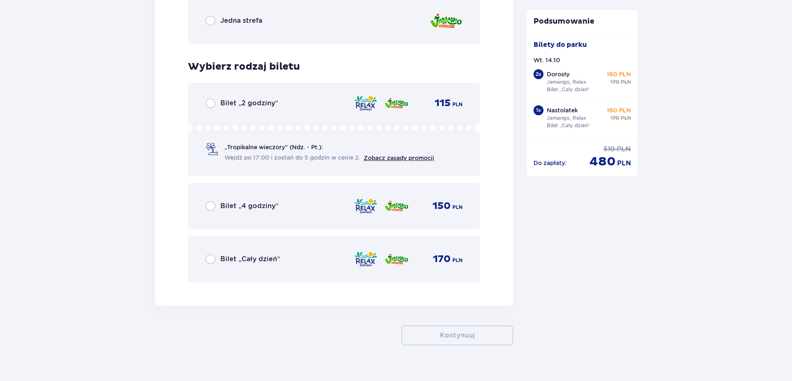
scroll to position [2755, 0]
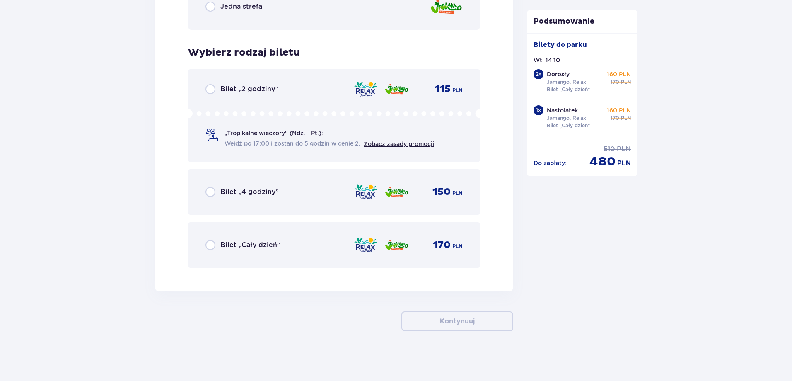
click at [210, 242] on input "radio" at bounding box center [210, 245] width 10 height 10
radio input "true"
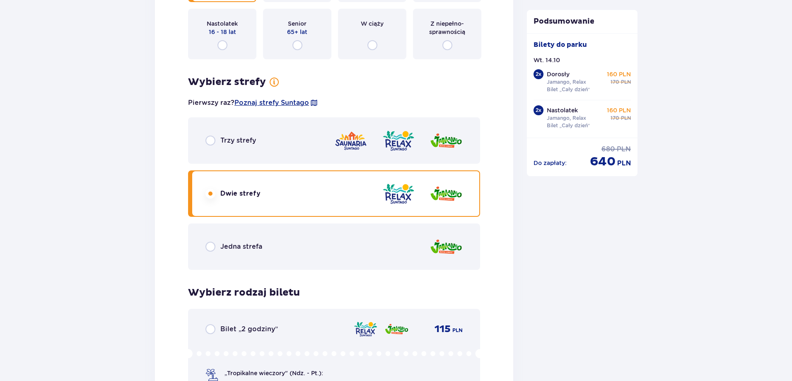
scroll to position [1017, 0]
